Goal: Find contact information: Find contact information

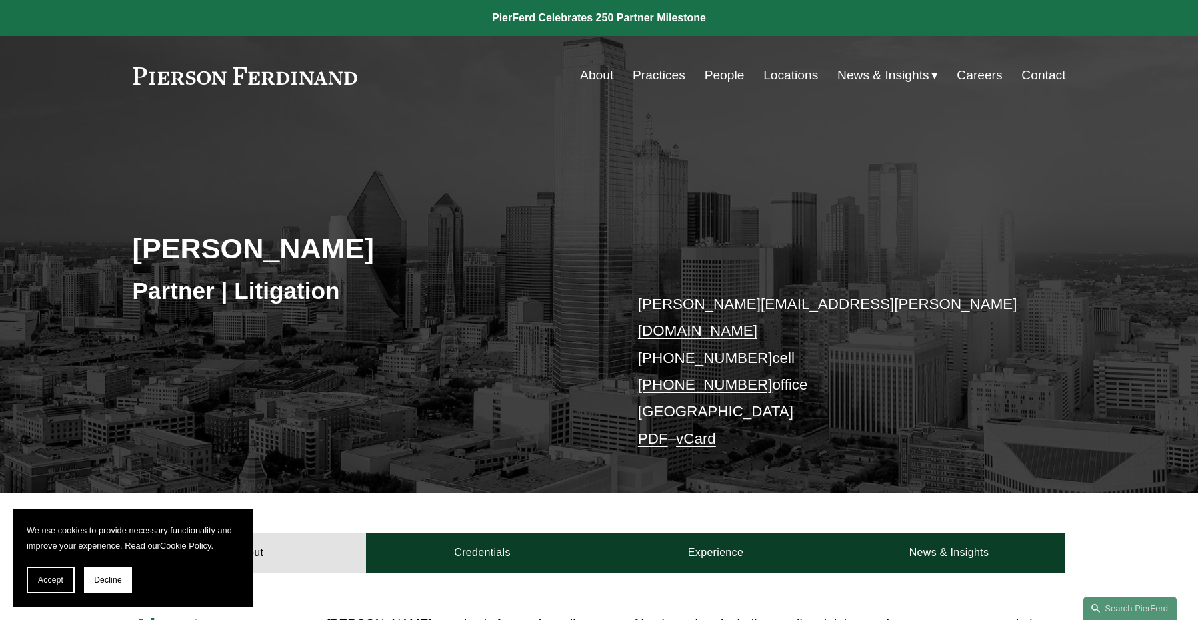
click at [656, 74] on link "Practices" at bounding box center [659, 75] width 53 height 25
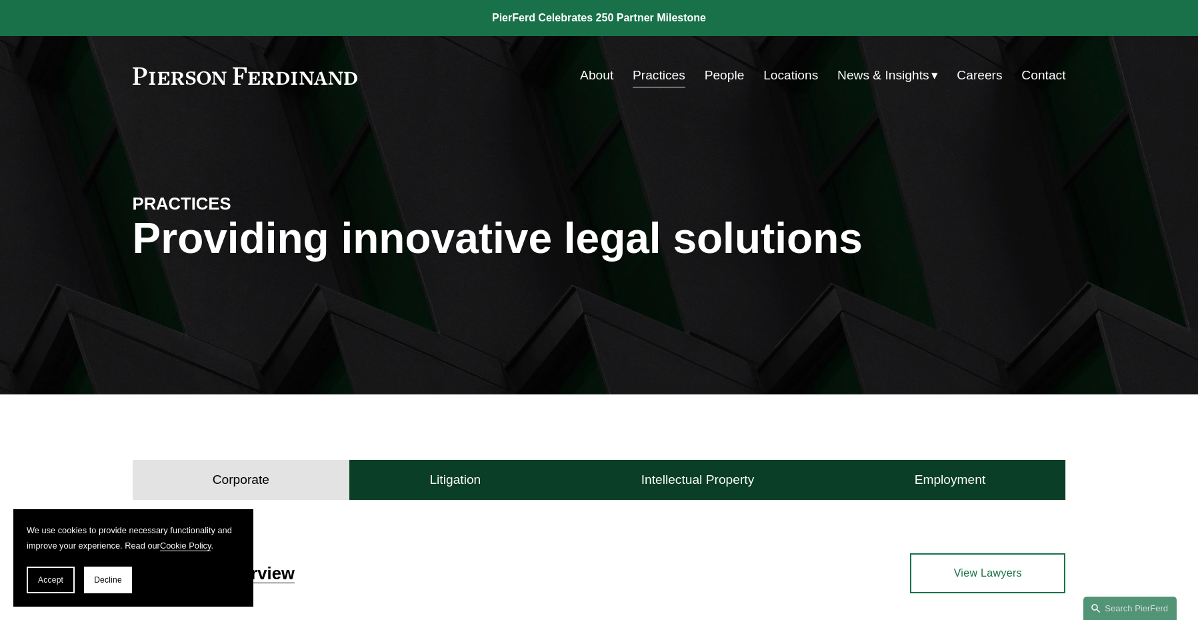
click at [726, 79] on link "People" at bounding box center [725, 75] width 40 height 25
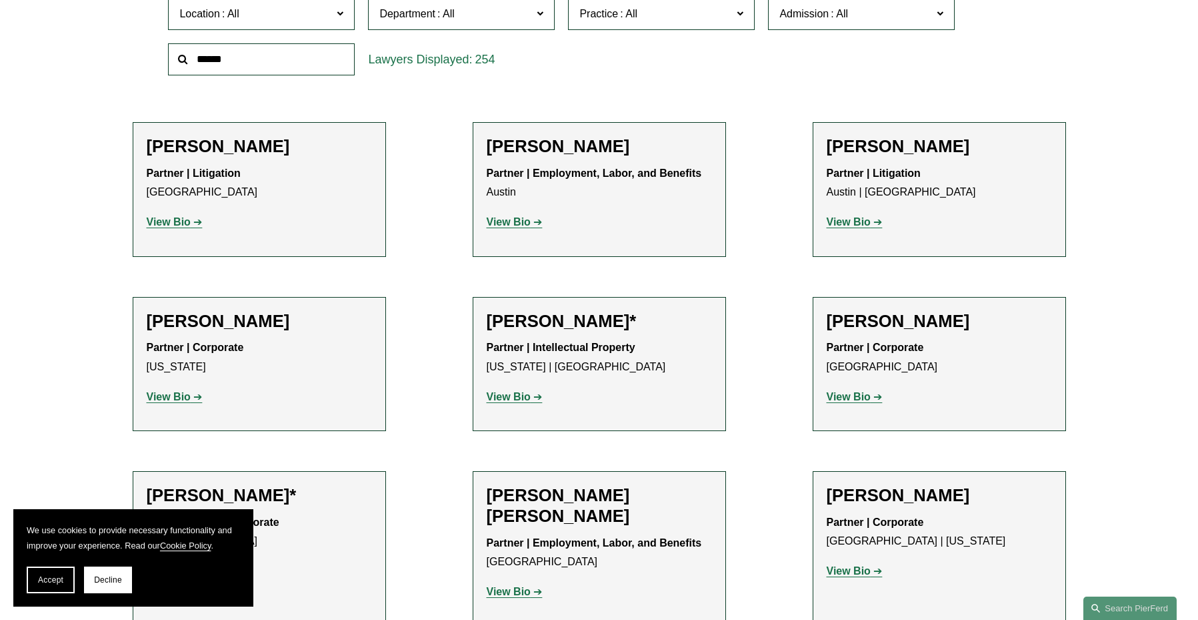
scroll to position [462, 0]
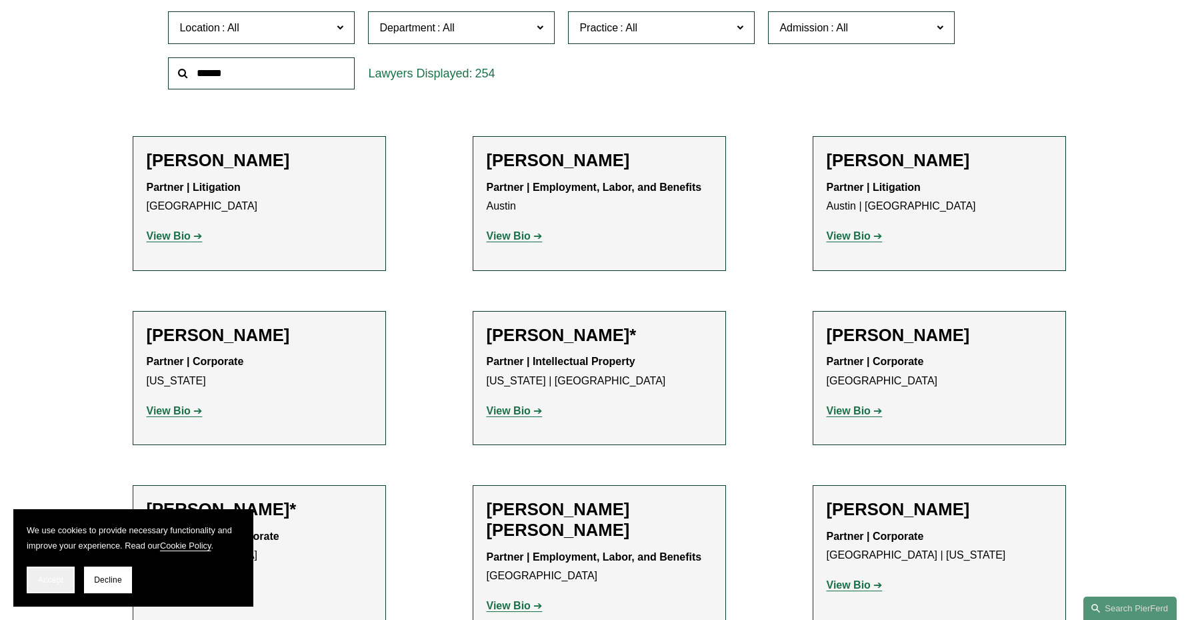
click at [53, 582] on span "Accept" at bounding box center [50, 579] width 25 height 9
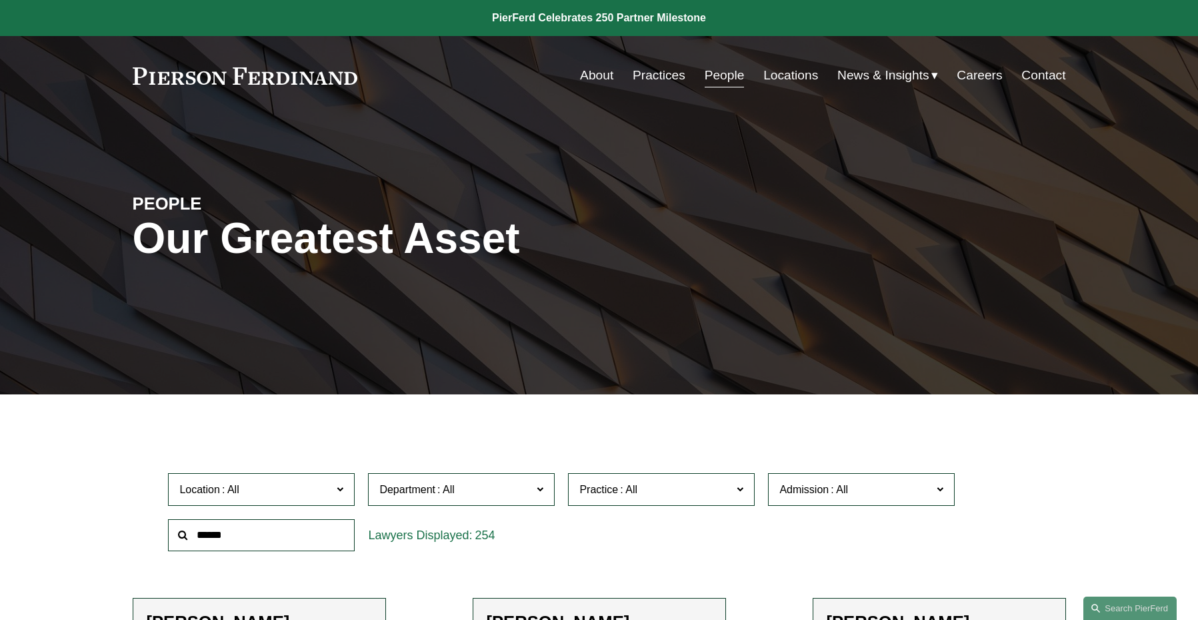
scroll to position [0, 0]
click at [662, 76] on link "Practices" at bounding box center [659, 75] width 53 height 25
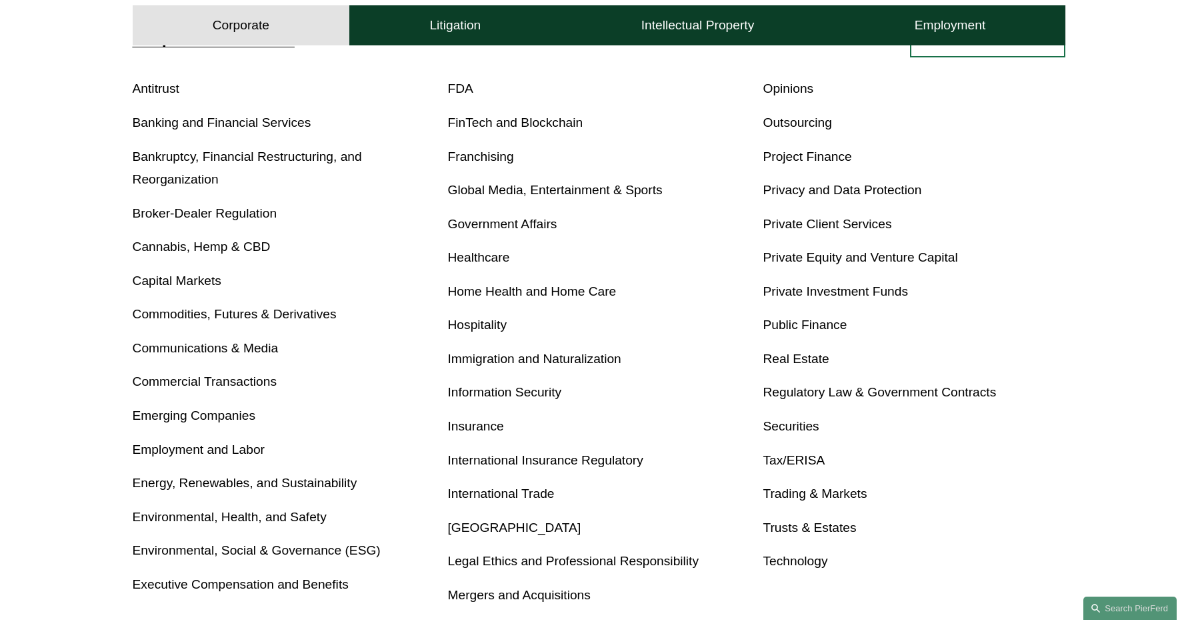
scroll to position [542, 0]
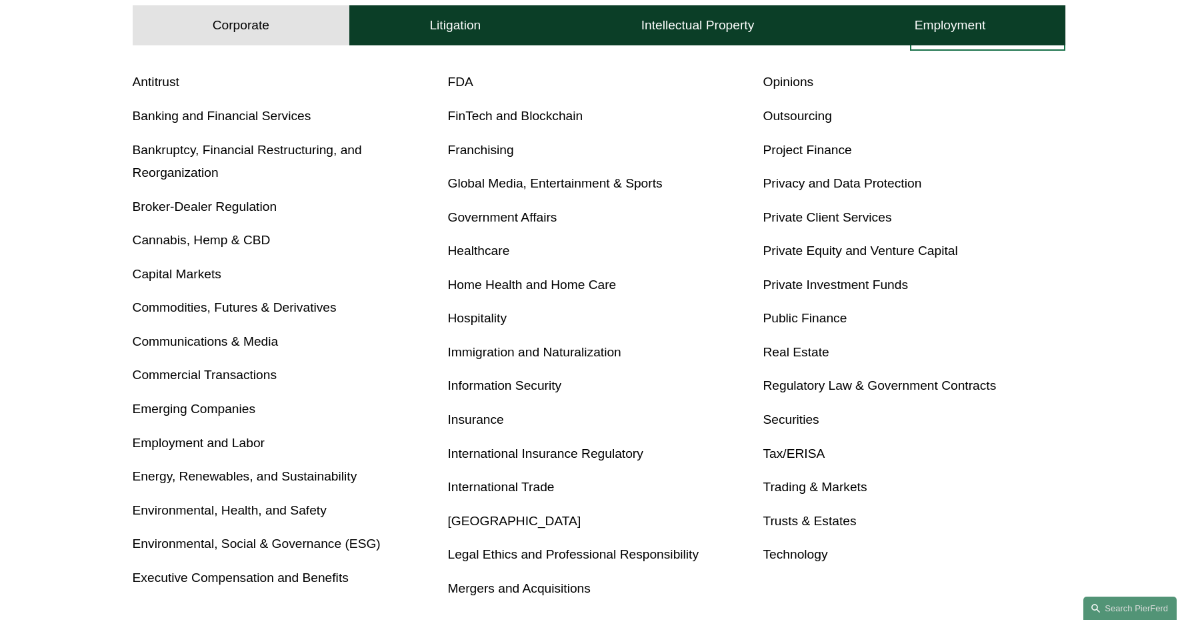
click at [239, 147] on link "Bankruptcy, Financial Restructuring, and Reorganization" at bounding box center [247, 161] width 229 height 37
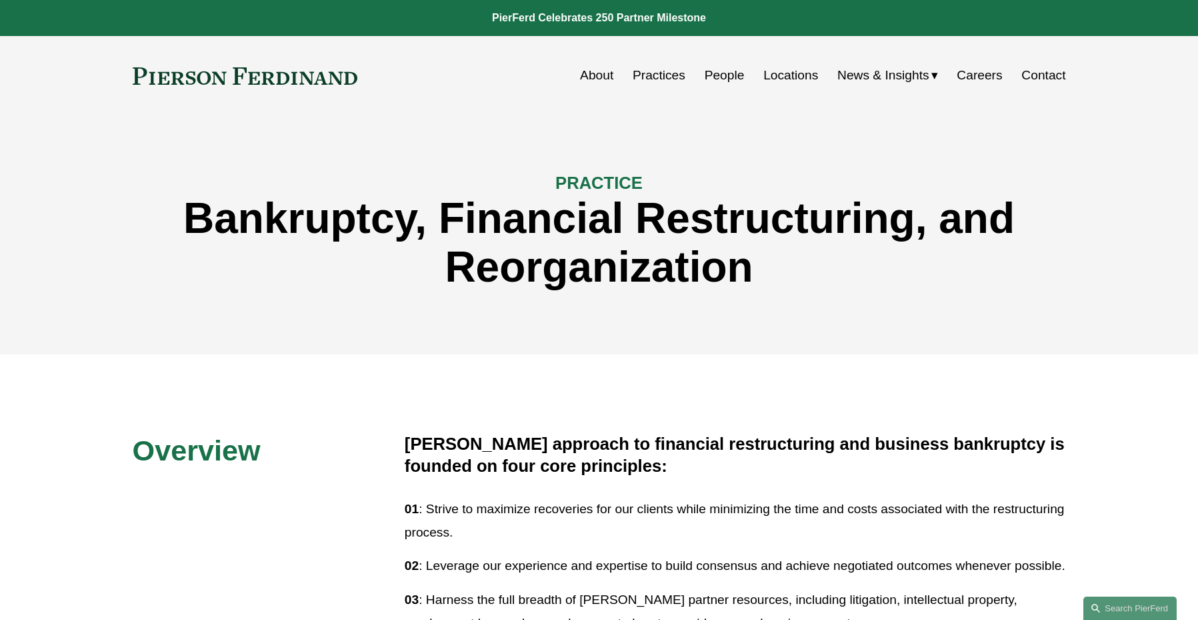
click at [730, 78] on link "People" at bounding box center [725, 75] width 40 height 25
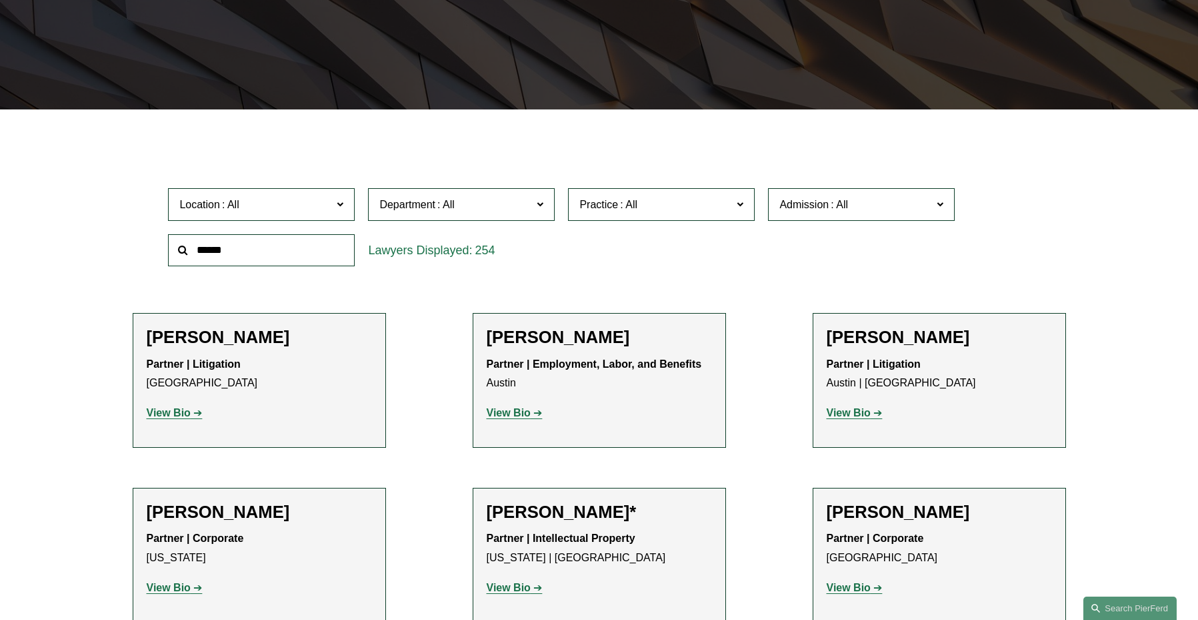
scroll to position [285, 0]
click at [506, 200] on span "Department" at bounding box center [455, 204] width 153 height 18
click at [317, 199] on span "Location" at bounding box center [255, 204] width 153 height 18
click at [0, 0] on link "All" at bounding box center [0, 0] width 0 height 0
click at [513, 208] on span "Department" at bounding box center [455, 204] width 153 height 18
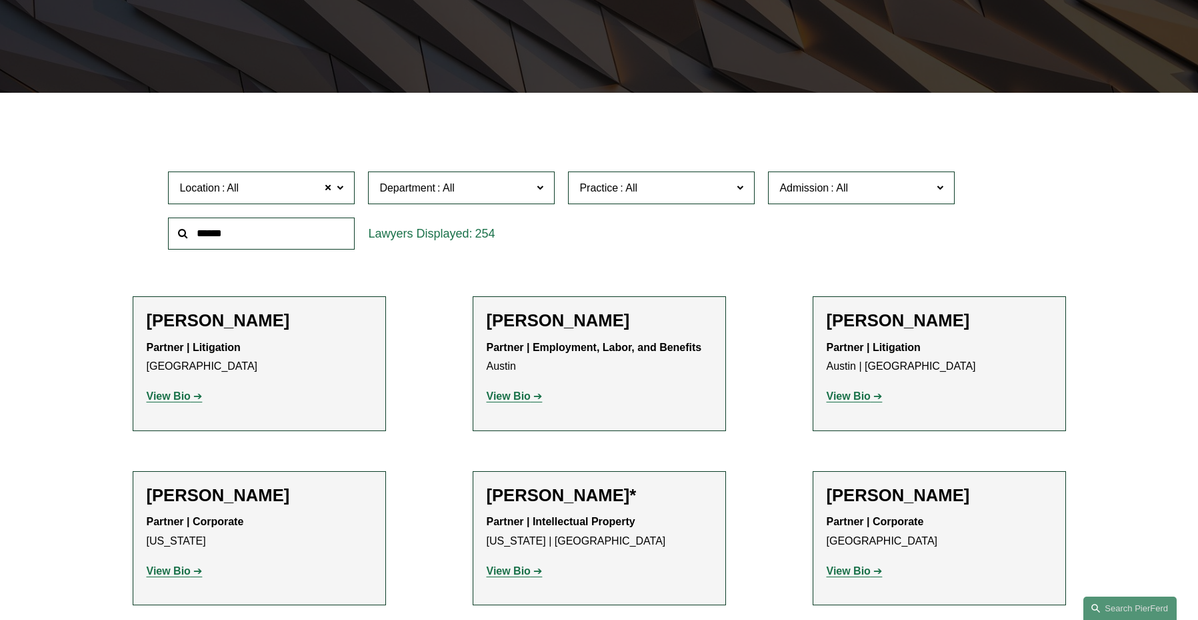
scroll to position [302, 0]
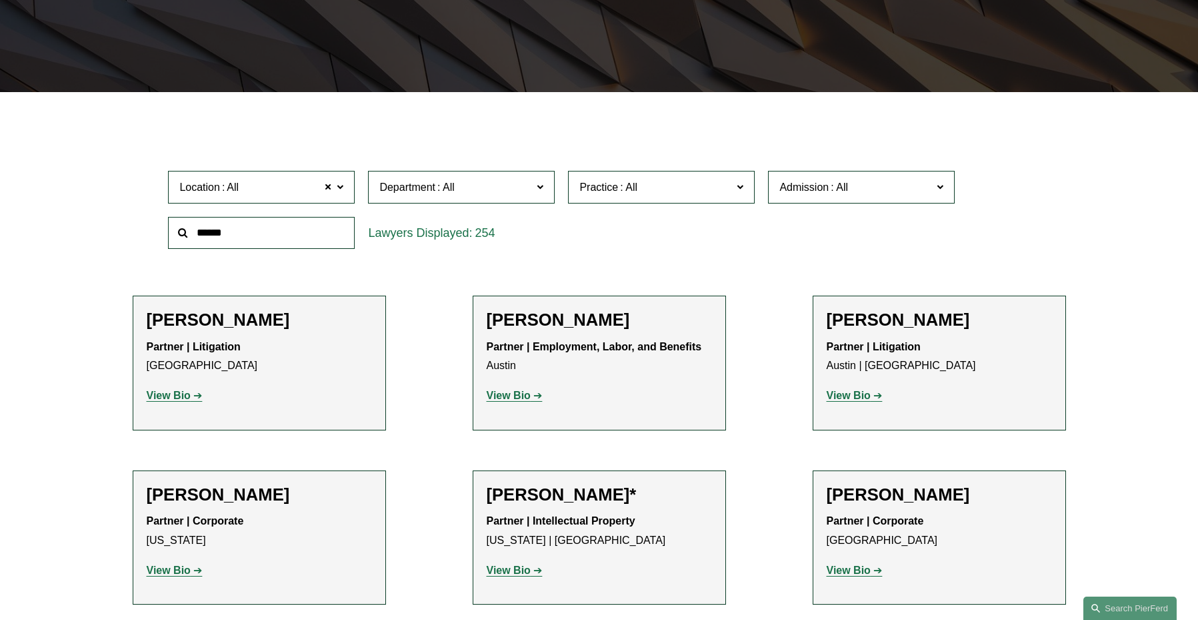
click at [0, 0] on link "Litigation" at bounding box center [0, 0] width 0 height 0
click at [636, 185] on span at bounding box center [628, 186] width 21 height 11
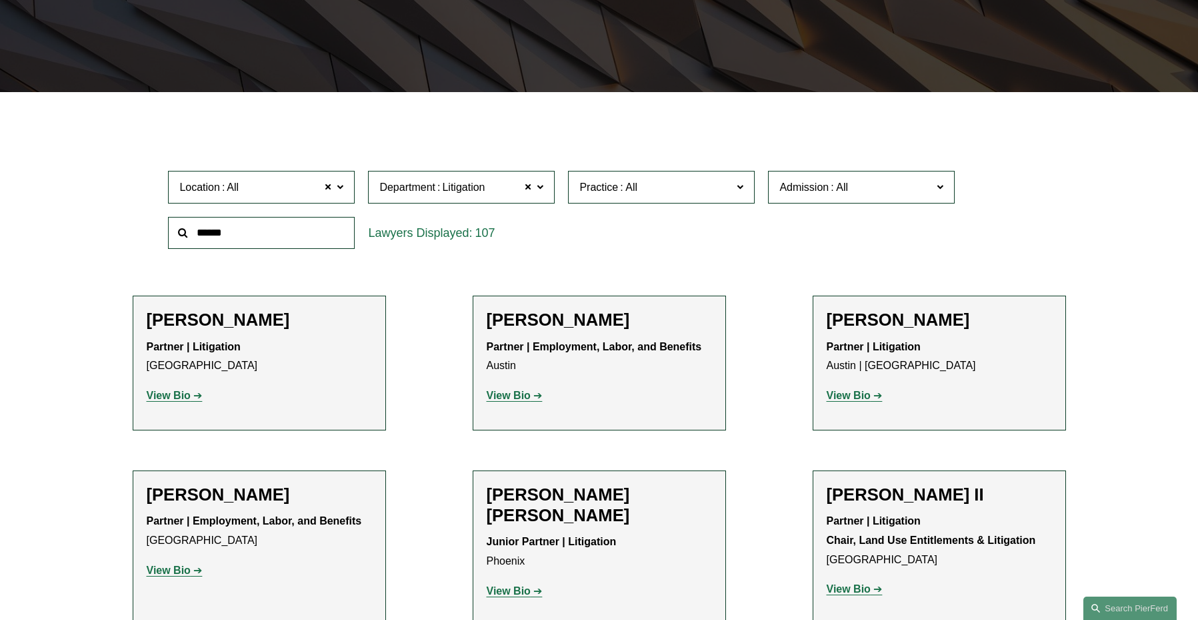
scroll to position [52, 0]
click at [0, 0] on link "Bankruptcy, Financial Restructuring, and Reorganization" at bounding box center [0, 0] width 0 height 0
click at [824, 185] on span "Admission" at bounding box center [804, 186] width 49 height 11
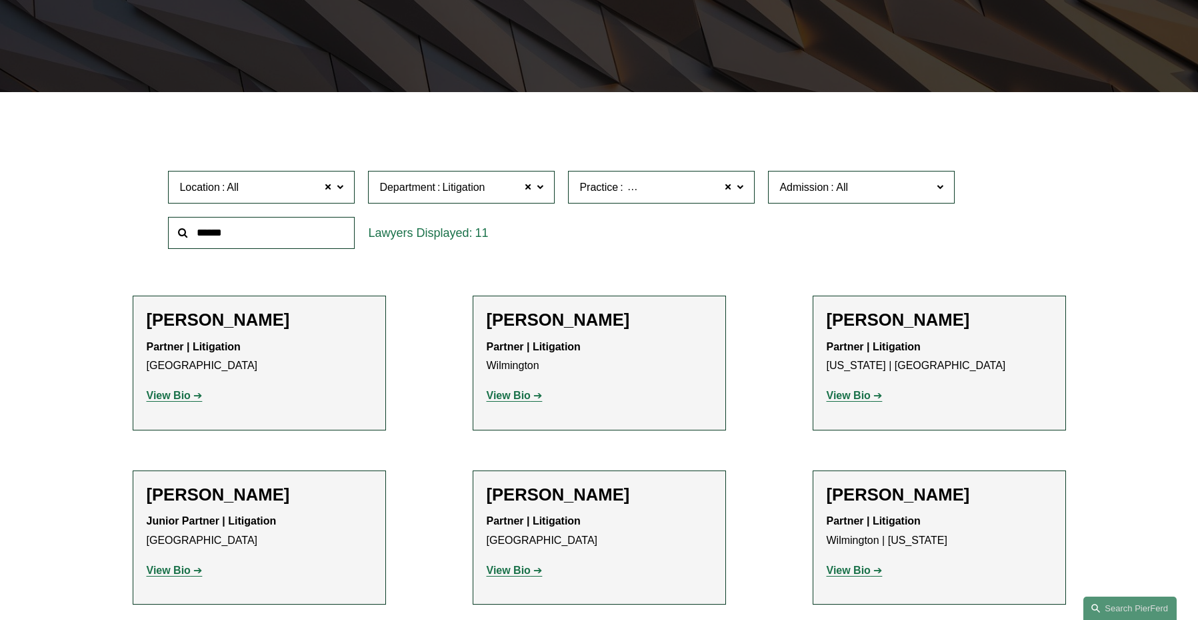
click at [690, 236] on div "Location All All All Atlanta Austin Boston Charlotte Chicago Cincinnati Clevela…" at bounding box center [598, 209] width 875 height 91
click at [780, 431] on ul "Filter Location All All All Atlanta Austin Boston Charlotte Chicago Cincinnati …" at bounding box center [600, 549] width 1006 height 850
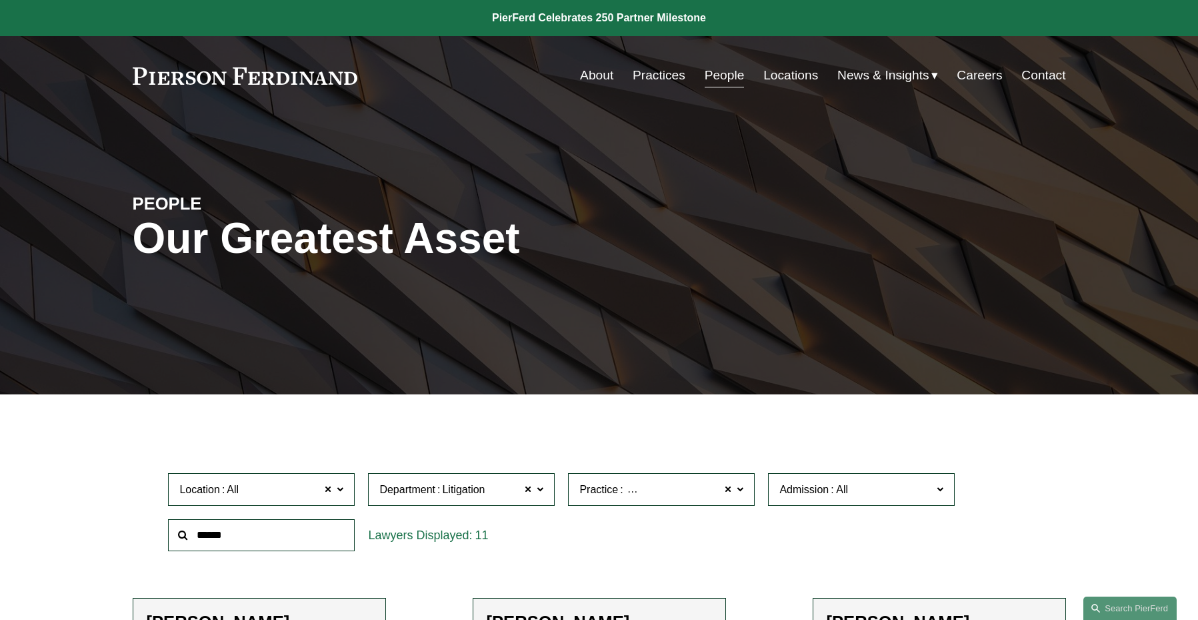
click at [298, 490] on span "Location All" at bounding box center [255, 489] width 153 height 18
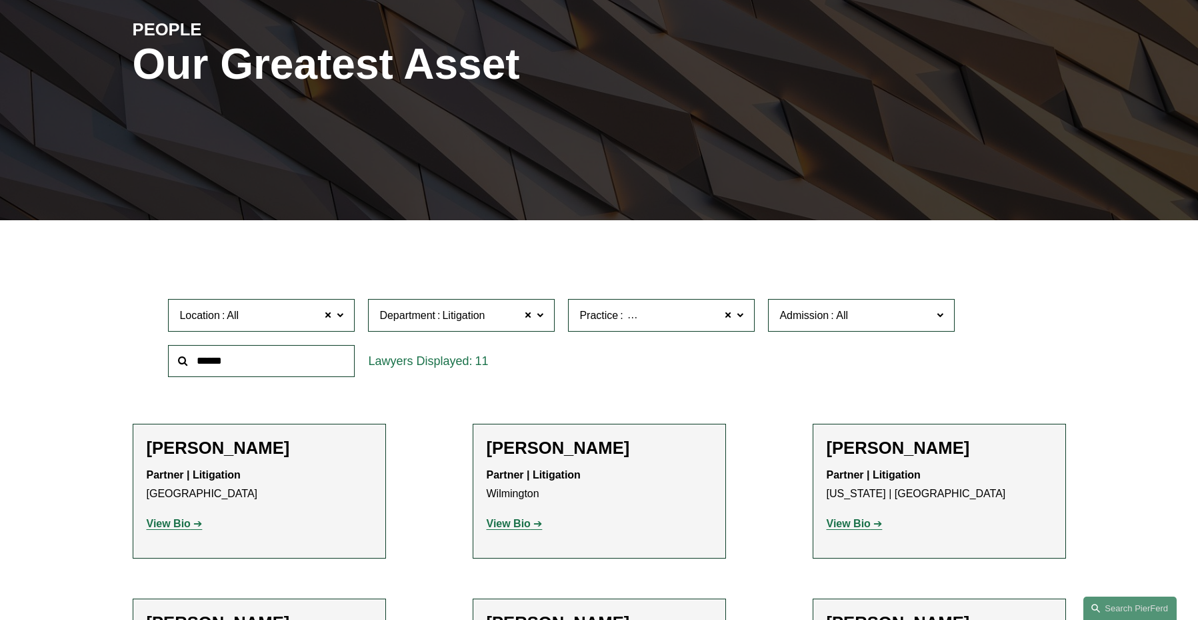
click at [0, 0] on link "Houston" at bounding box center [0, 0] width 0 height 0
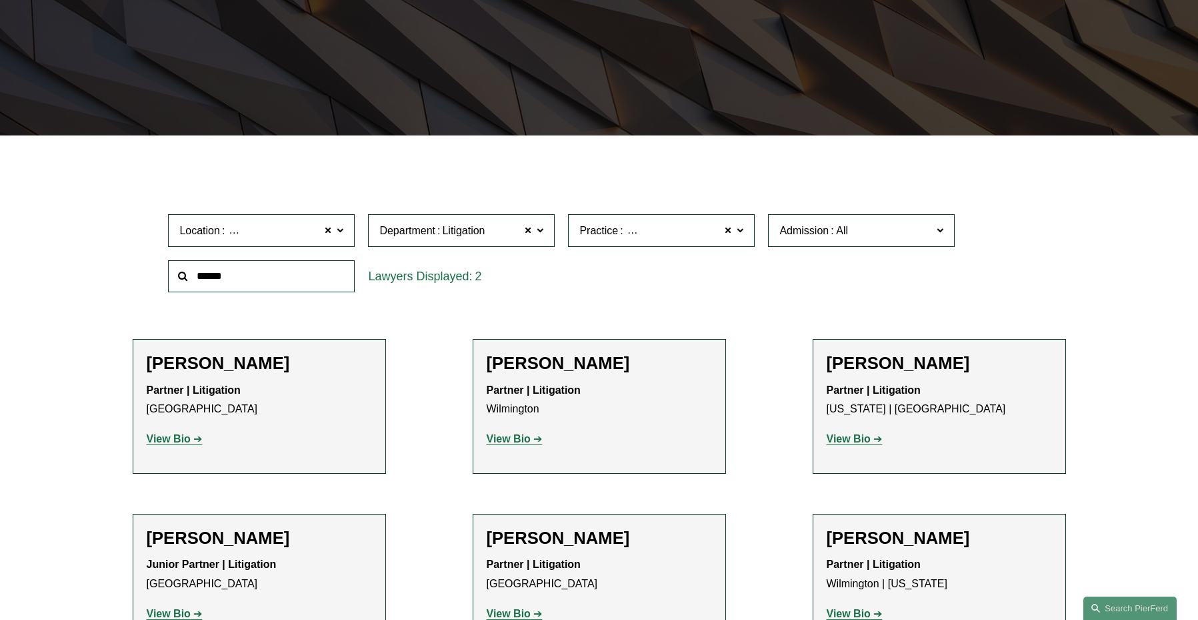
scroll to position [259, 0]
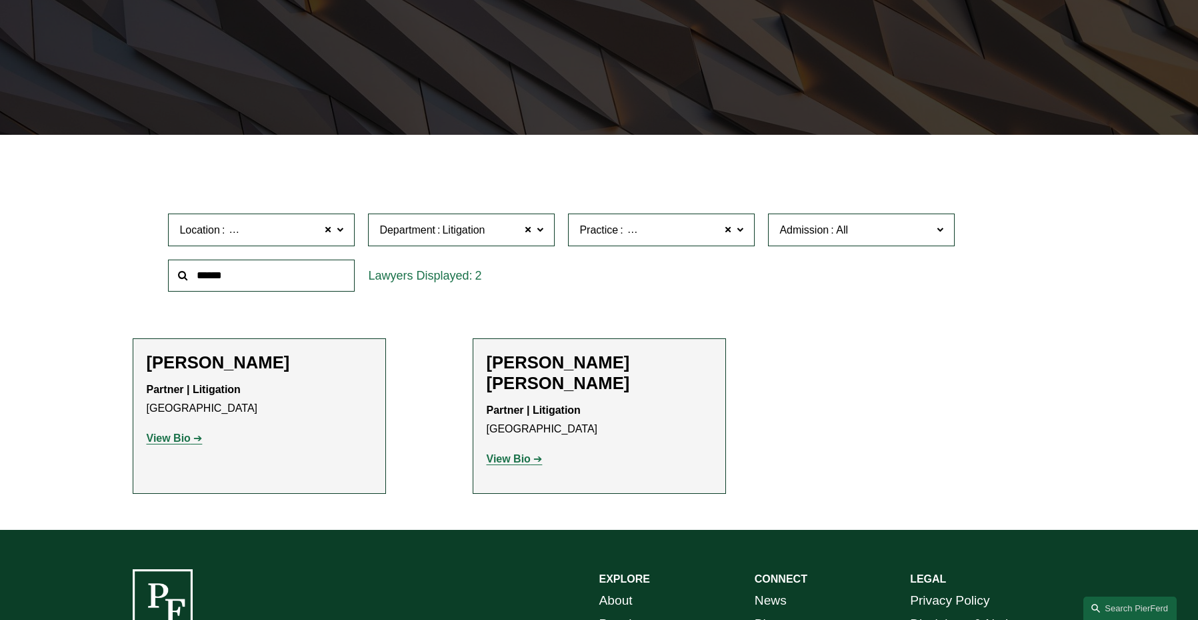
click at [186, 436] on strong "View Bio" at bounding box center [169, 437] width 44 height 11
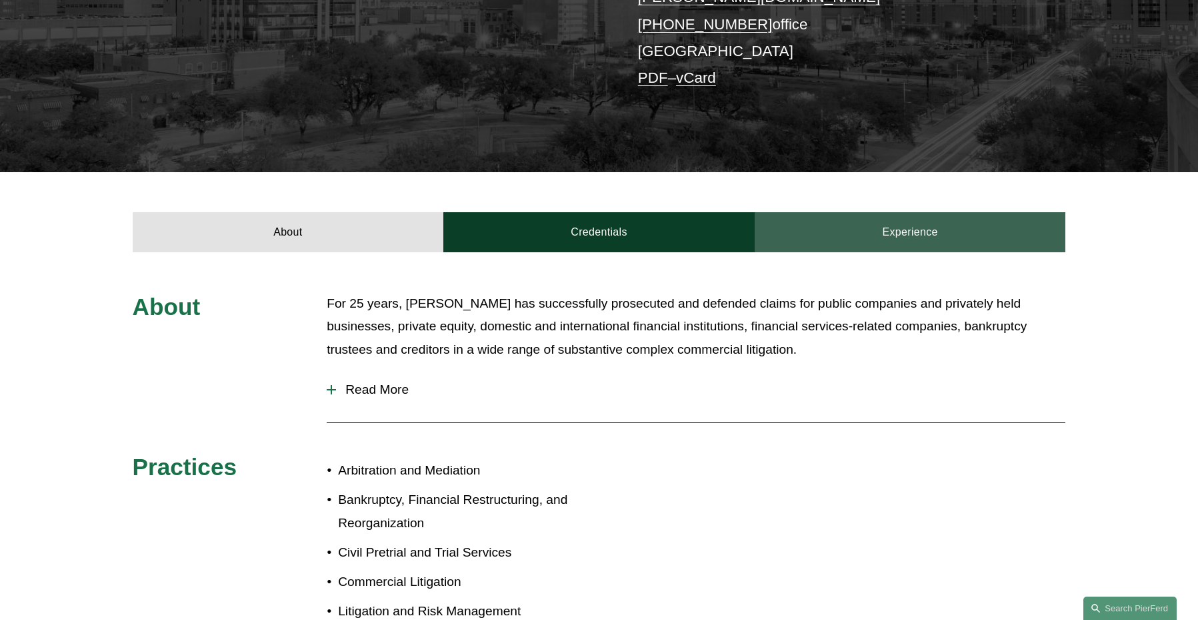
scroll to position [337, 0]
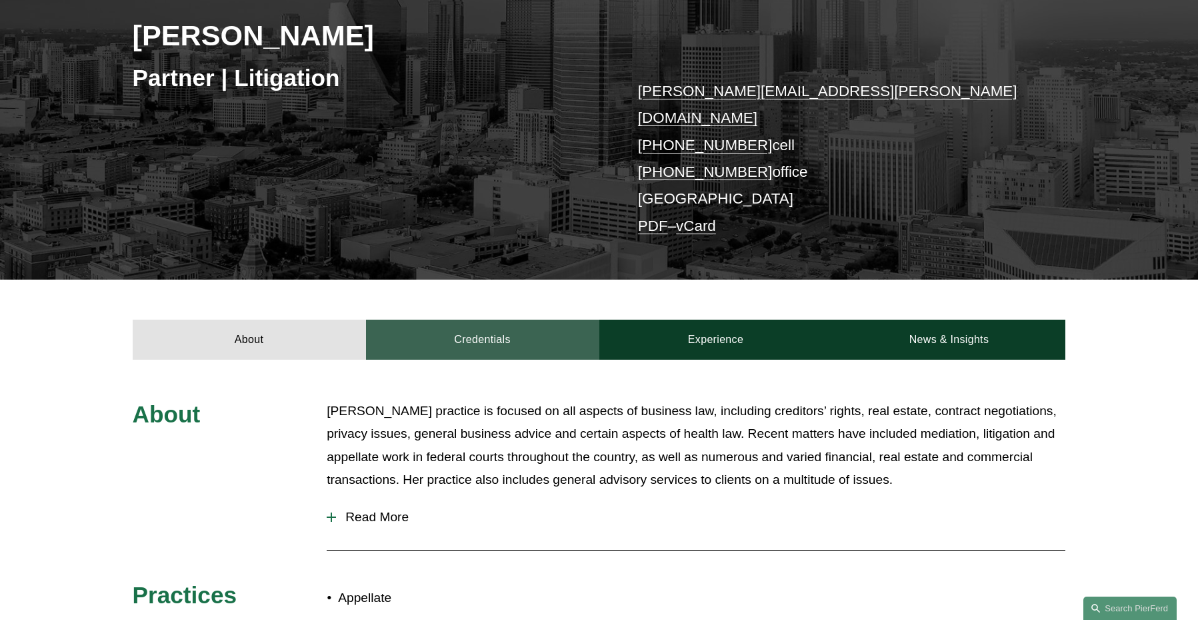
scroll to position [213, 0]
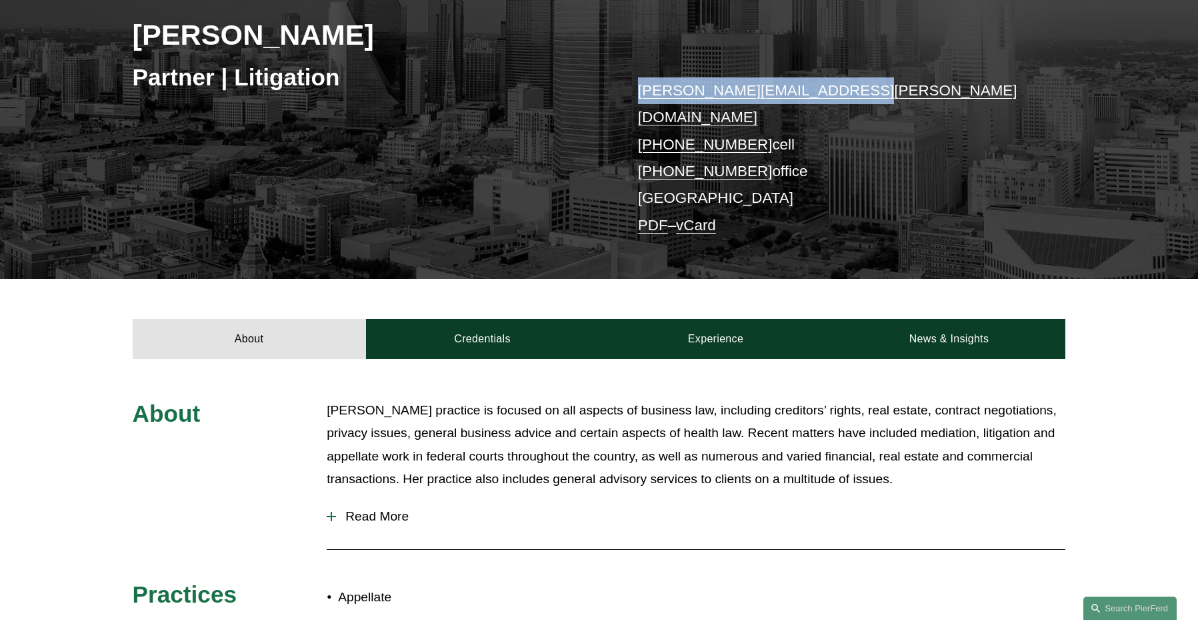
drag, startPoint x: 849, startPoint y: 96, endPoint x: 632, endPoint y: 95, distance: 216.8
click at [632, 95] on div "[PERSON_NAME] Partner | Litigation [PERSON_NAME][EMAIL_ADDRESS][PERSON_NAME][DO…" at bounding box center [599, 108] width 1198 height 342
copy link "[PERSON_NAME][EMAIL_ADDRESS][PERSON_NAME][DOMAIN_NAME]"
